Goal: Transaction & Acquisition: Purchase product/service

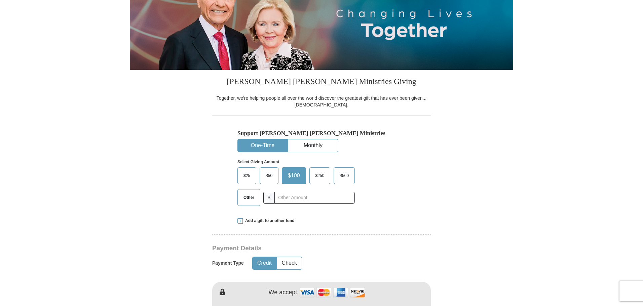
scroll to position [101, 0]
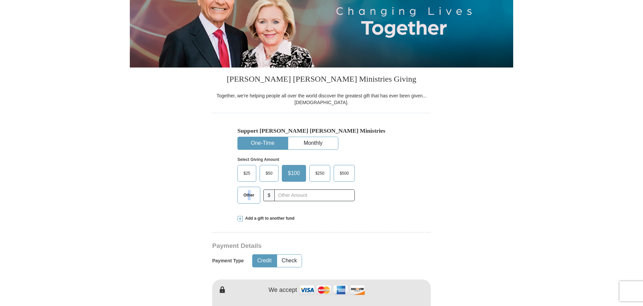
click at [249, 196] on span "Other" at bounding box center [248, 195] width 17 height 10
click at [299, 175] on span "$100" at bounding box center [293, 173] width 19 height 10
click at [0, 0] on input "$100" at bounding box center [0, 0] width 0 height 0
click at [259, 192] on label "Other" at bounding box center [249, 195] width 22 height 16
click at [0, 0] on input "Other" at bounding box center [0, 0] width 0 height 0
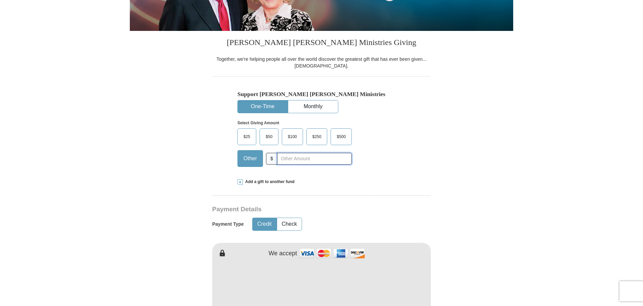
scroll to position [235, 0]
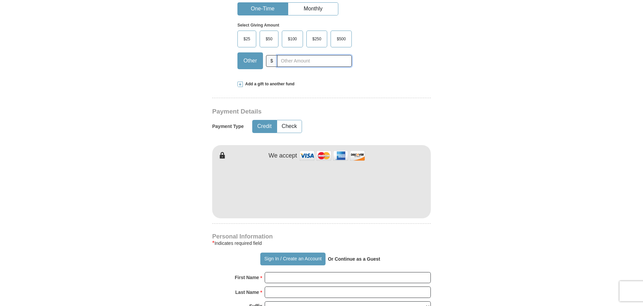
click at [295, 64] on input "text" at bounding box center [314, 61] width 75 height 12
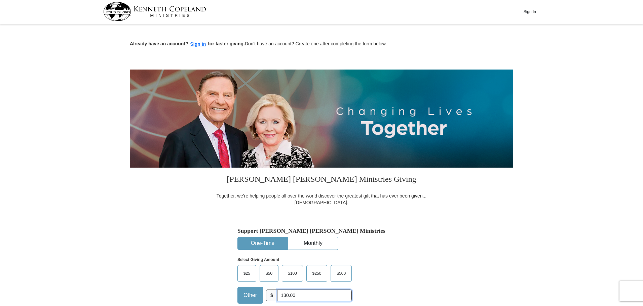
scroll to position [0, 0]
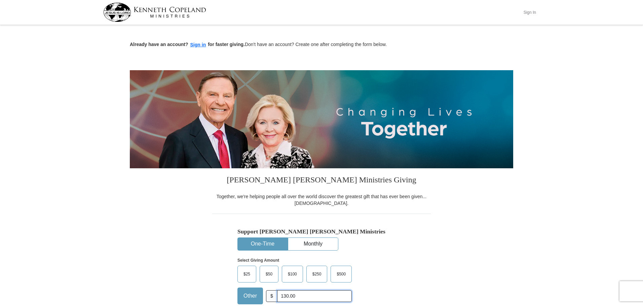
type input "130.00"
click at [524, 10] on button "Sign In" at bounding box center [529, 12] width 20 height 10
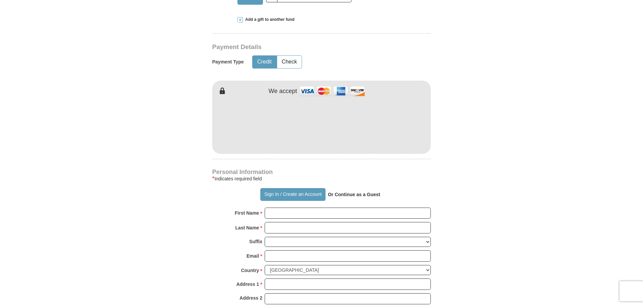
scroll to position [302, 0]
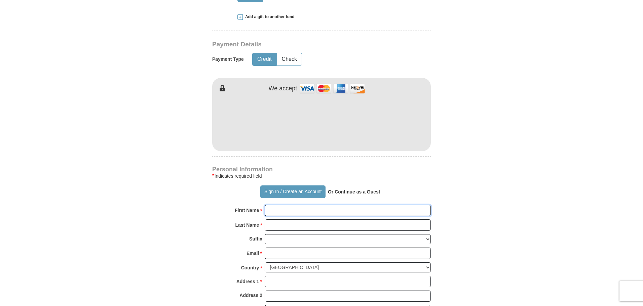
click at [276, 208] on input "First Name *" at bounding box center [347, 210] width 166 height 11
click at [277, 209] on input "First Name *" at bounding box center [347, 210] width 166 height 11
type input "[PERSON_NAME]"
type input "Bell"
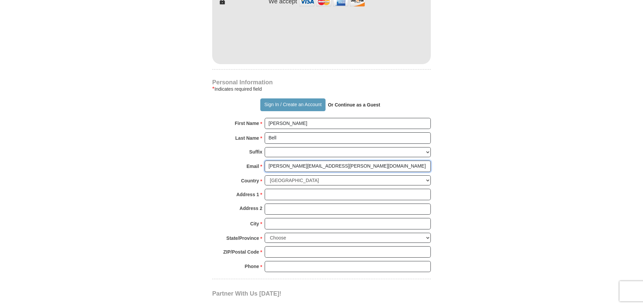
scroll to position [403, 0]
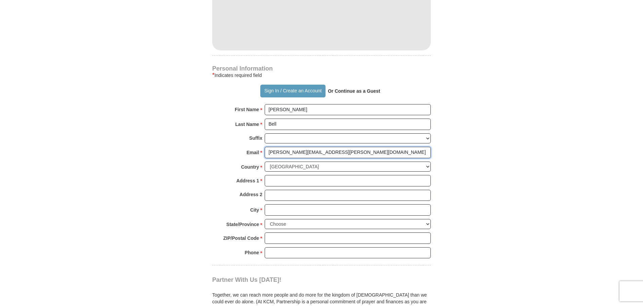
type input "[PERSON_NAME][EMAIL_ADDRESS][PERSON_NAME][DOMAIN_NAME]"
click at [272, 181] on input "Address 1 *" at bounding box center [347, 180] width 166 height 11
type input "[GEOGRAPHIC_DATA]"
click at [428, 225] on select "Choose [US_STATE] [US_STATE] [US_STATE] [US_STATE] [US_STATE] Armed Forces Amer…" at bounding box center [347, 224] width 166 height 10
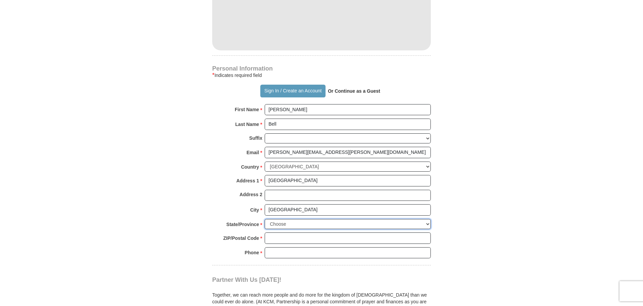
select select "NY"
click at [264, 219] on select "Choose [US_STATE] [US_STATE] [US_STATE] [US_STATE] [US_STATE] Armed Forces Amer…" at bounding box center [347, 224] width 166 height 10
click at [267, 238] on input "ZIP/Postal Code *" at bounding box center [347, 238] width 166 height 11
type input "11552"
click at [271, 254] on input "Phone * *" at bounding box center [347, 252] width 166 height 11
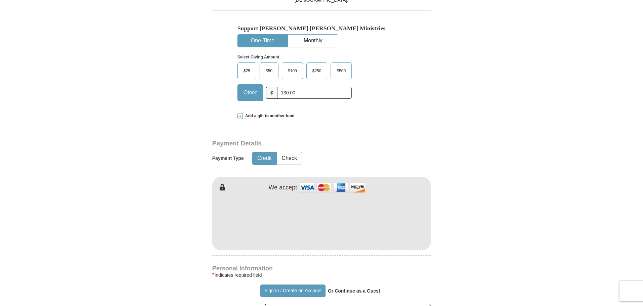
scroll to position [202, 0]
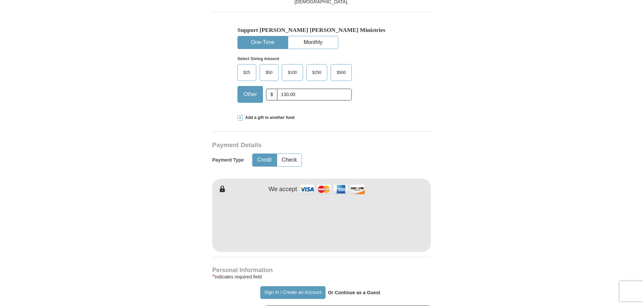
type input "5164198448"
click at [299, 95] on input "130.00" at bounding box center [314, 95] width 75 height 12
drag, startPoint x: 299, startPoint y: 95, endPoint x: 282, endPoint y: 100, distance: 17.9
click at [282, 100] on input "130.00" at bounding box center [314, 95] width 75 height 12
type input "130.00"
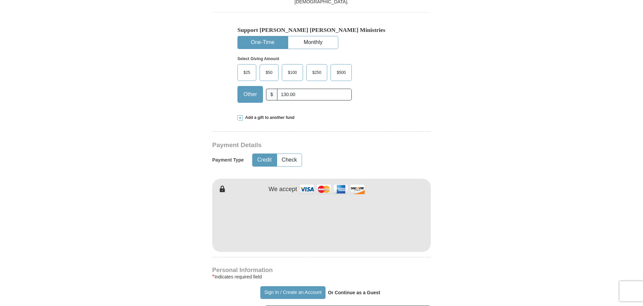
click at [249, 97] on span "Other" at bounding box center [250, 94] width 20 height 10
click at [0, 0] on input "Other" at bounding box center [0, 0] width 0 height 0
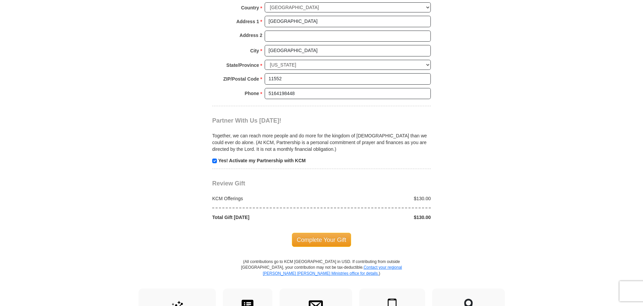
scroll to position [605, 0]
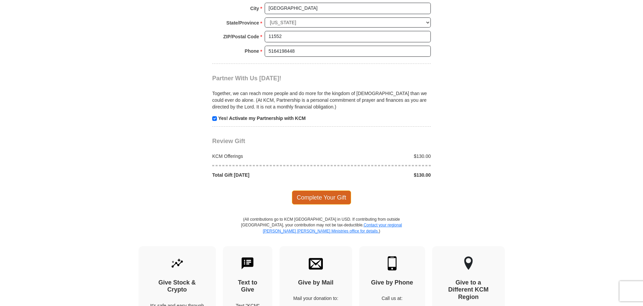
click at [318, 195] on span "Complete Your Gift" at bounding box center [321, 198] width 59 height 14
